Goal: Check status: Check status

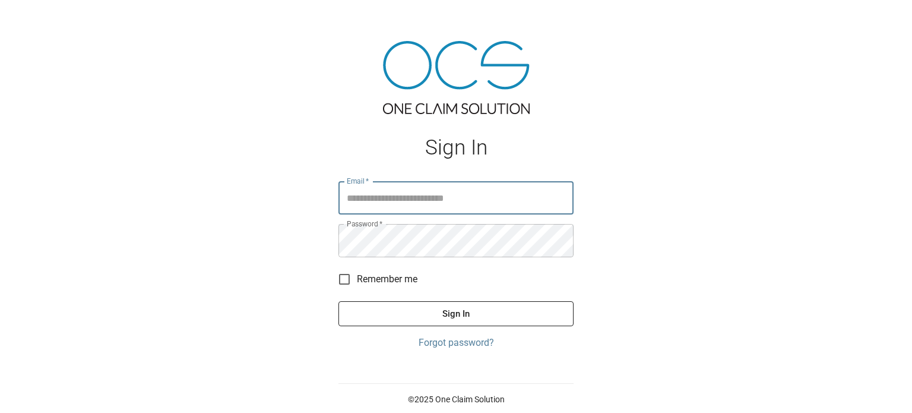
type input "**********"
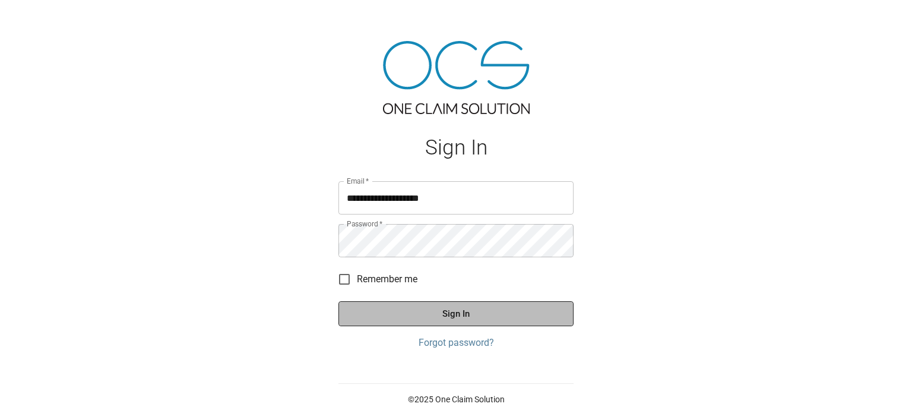
click at [528, 307] on button "Sign In" at bounding box center [456, 313] width 235 height 25
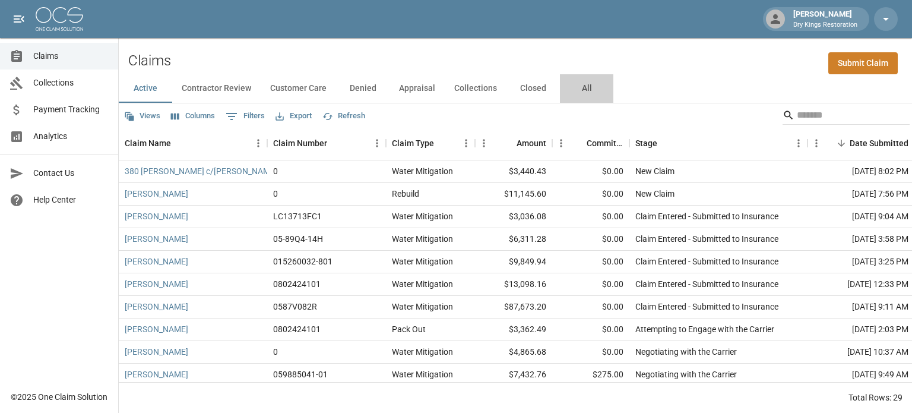
click at [582, 91] on button "All" at bounding box center [586, 88] width 53 height 29
click at [196, 147] on div "Claim Name" at bounding box center [187, 143] width 125 height 33
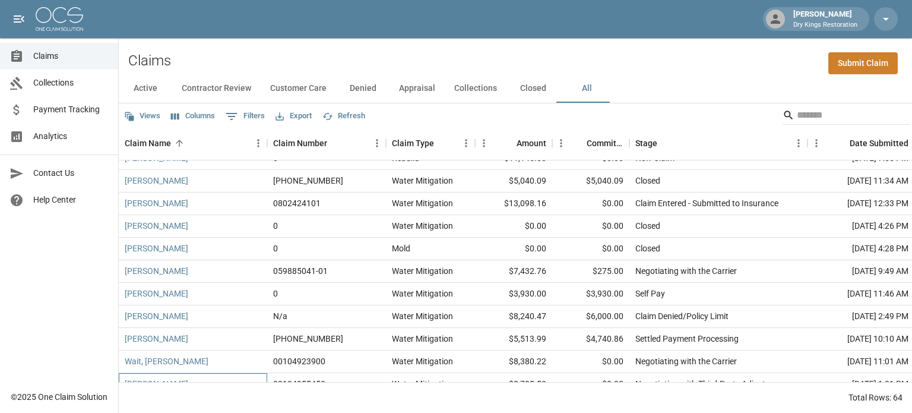
scroll to position [1232, 0]
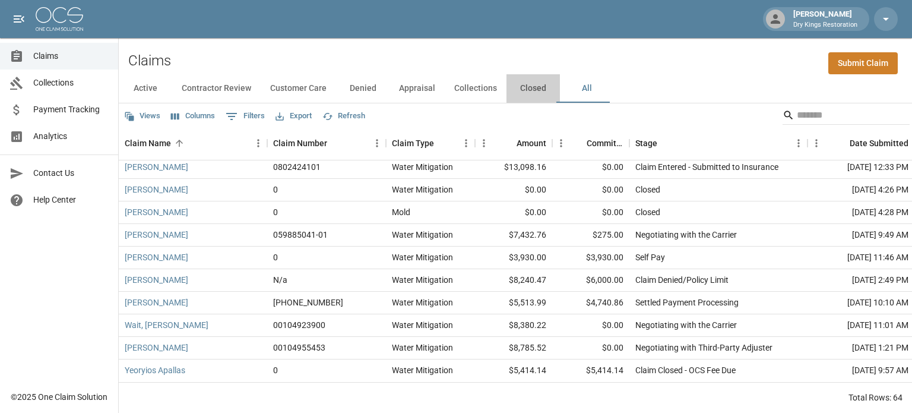
click at [536, 92] on button "Closed" at bounding box center [533, 88] width 53 height 29
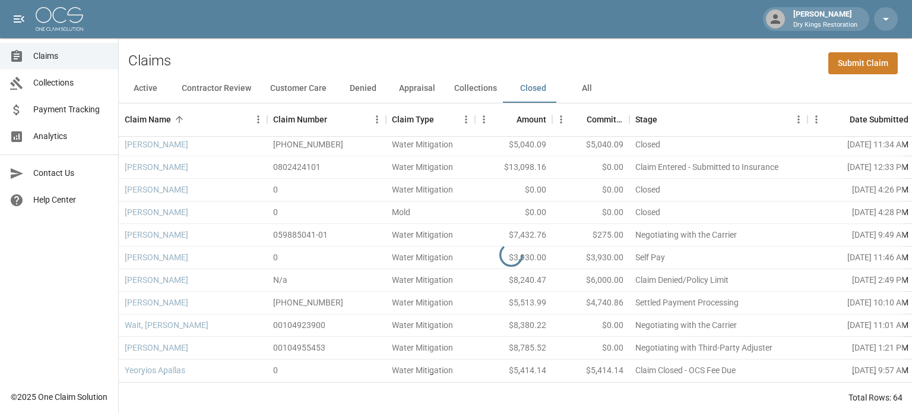
scroll to position [238, 0]
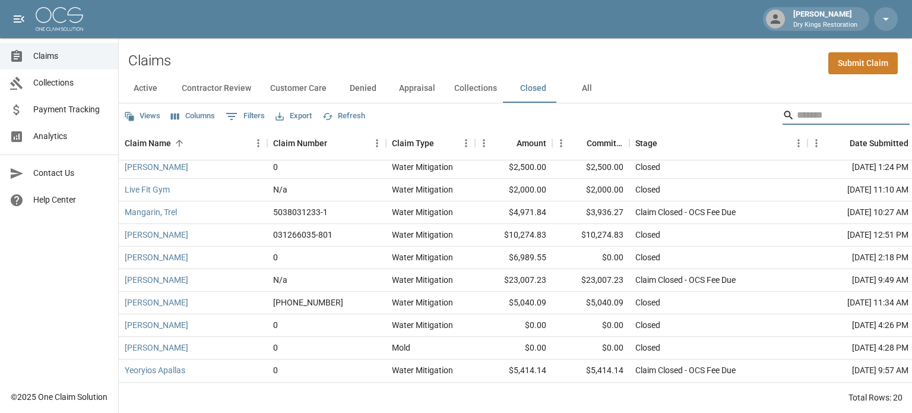
click at [797, 116] on input "Search" at bounding box center [844, 115] width 95 height 19
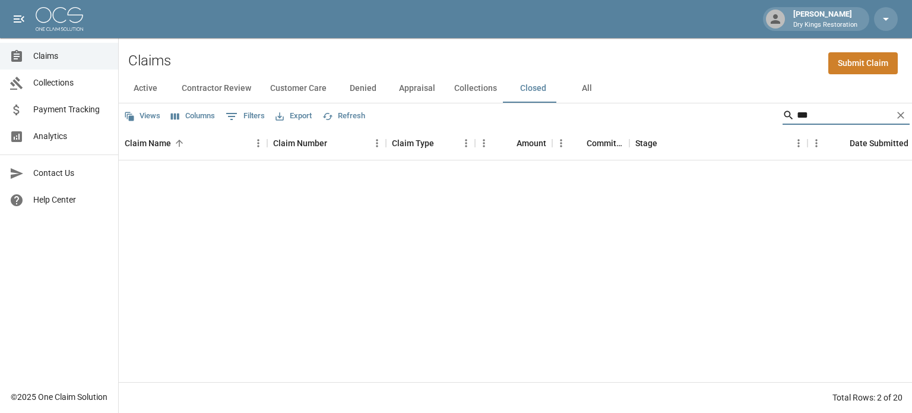
scroll to position [0, 0]
type input "******"
click at [587, 90] on button "All" at bounding box center [586, 88] width 53 height 29
